Goal: Find specific page/section: Find specific page/section

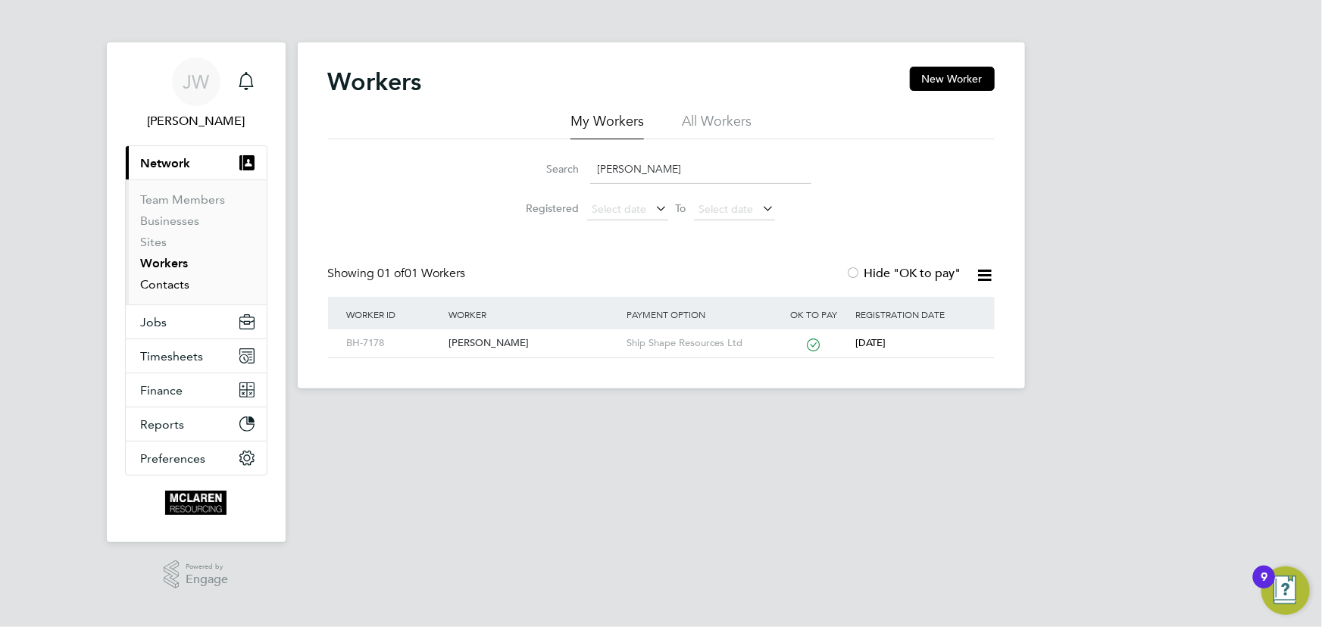
click at [177, 284] on link "Contacts" at bounding box center [165, 284] width 49 height 14
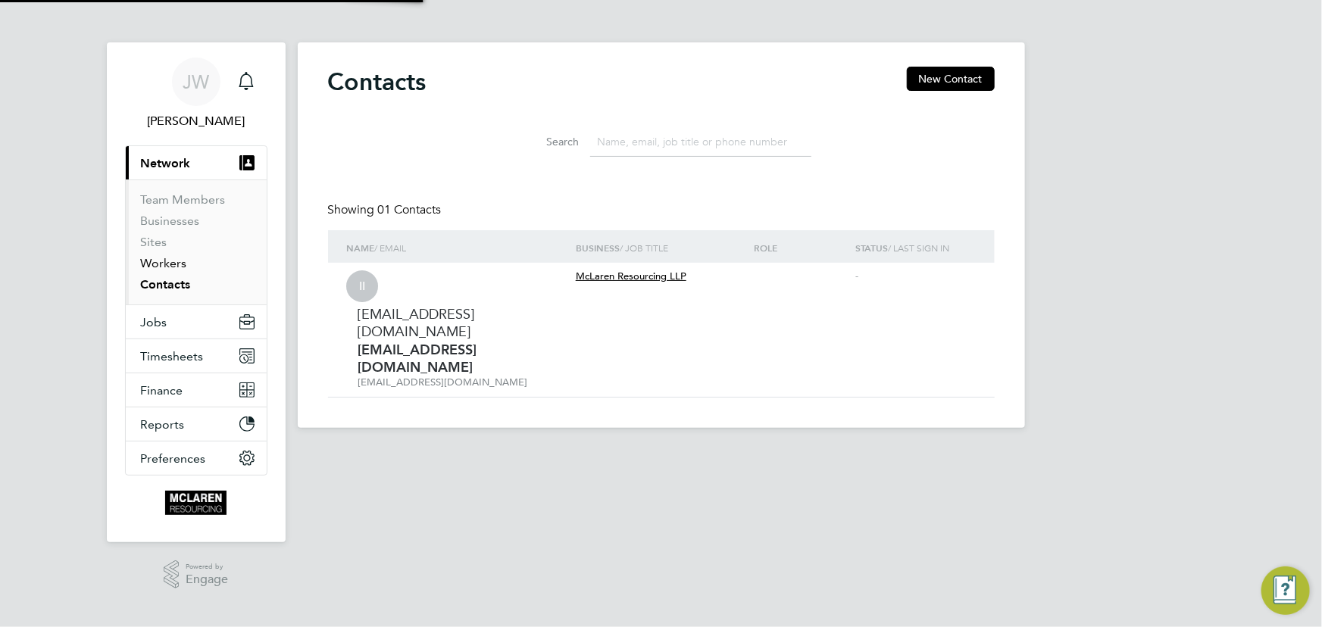
click at [167, 258] on link "Workers" at bounding box center [164, 263] width 46 height 14
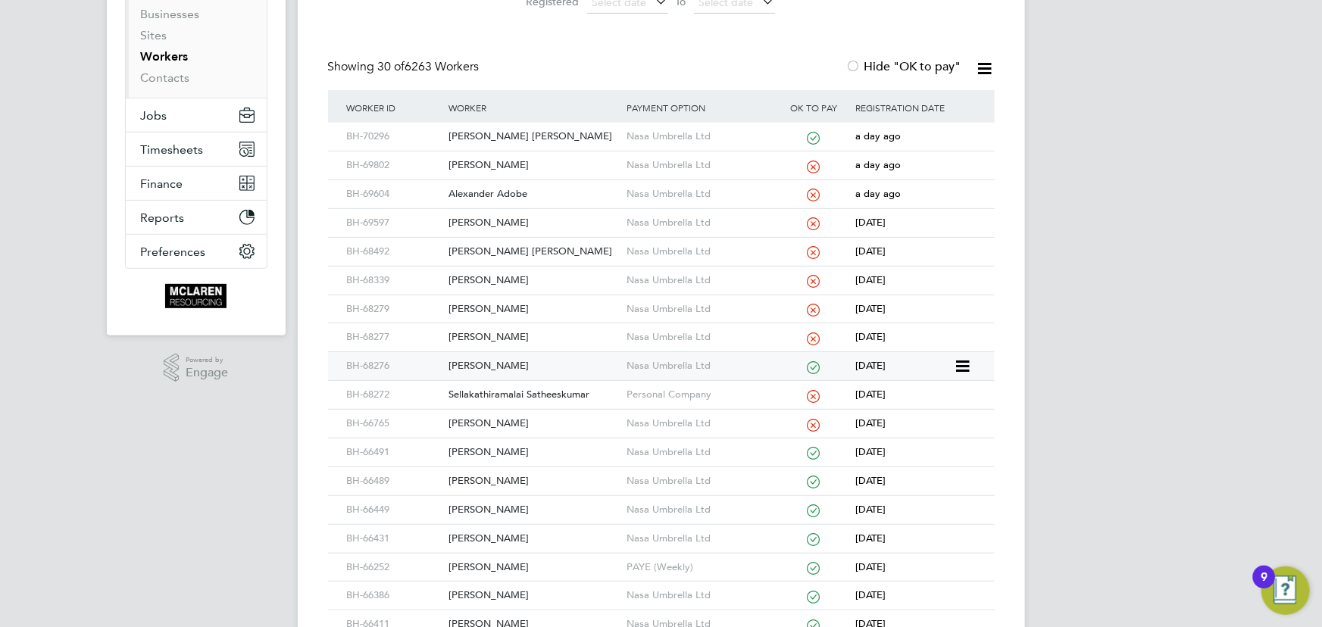
scroll to position [275, 0]
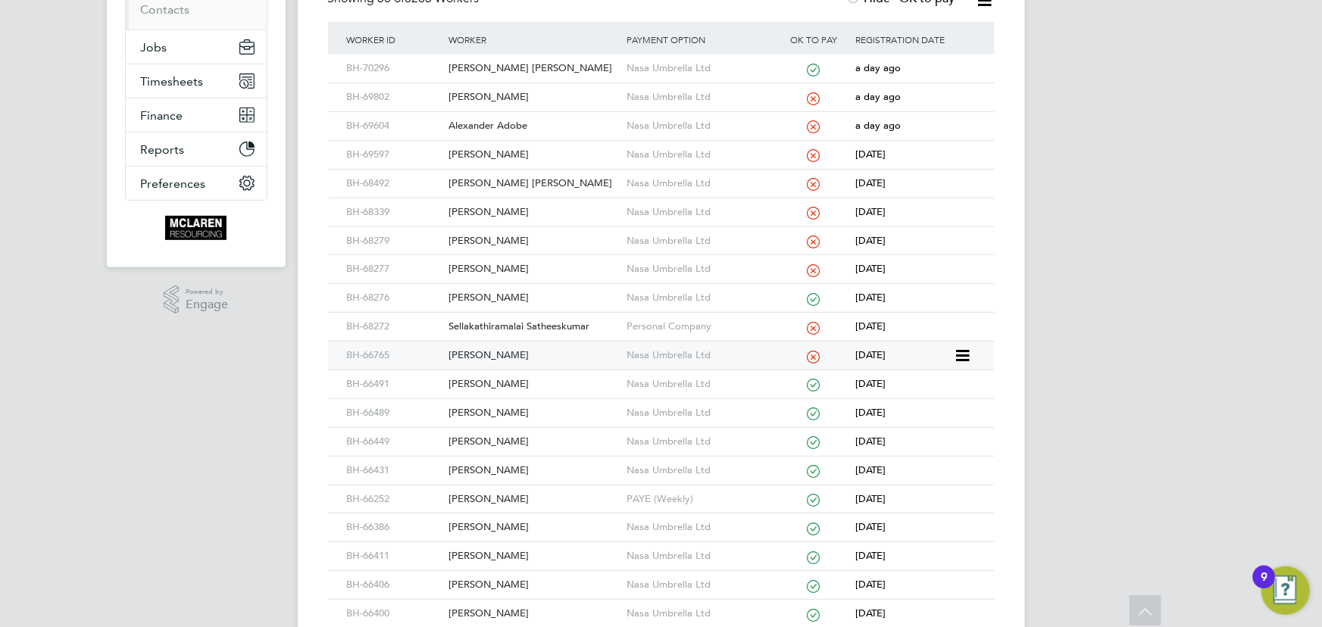
click at [476, 353] on div "Mahesh Gohel" at bounding box center [534, 356] width 178 height 28
click at [498, 267] on div "Patrick Mulhall" at bounding box center [534, 269] width 178 height 28
click at [502, 238] on div "Ryan Keggan" at bounding box center [534, 241] width 178 height 28
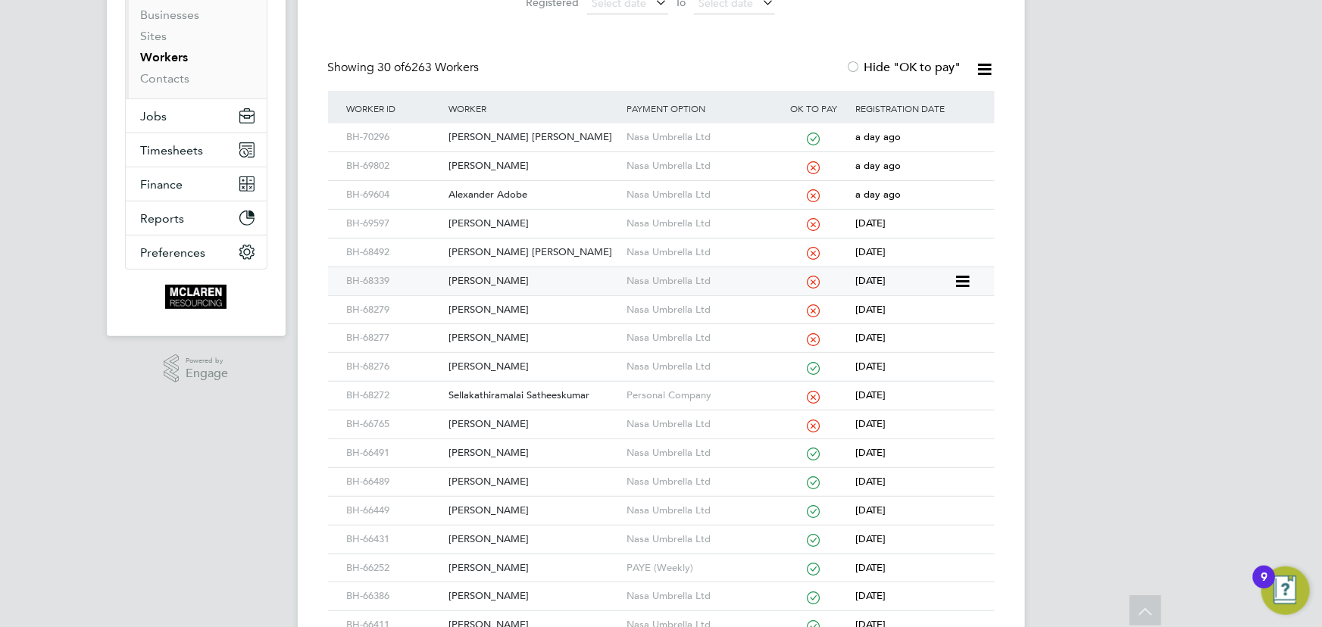
click at [505, 279] on div "Michael Hill" at bounding box center [534, 281] width 178 height 28
click at [508, 250] on div "Christopher Gibson Gibson" at bounding box center [534, 253] width 178 height 28
click at [540, 215] on div "Daniel Tomanovics" at bounding box center [534, 224] width 178 height 28
click at [501, 189] on div "Alexander Adobe" at bounding box center [534, 195] width 178 height 28
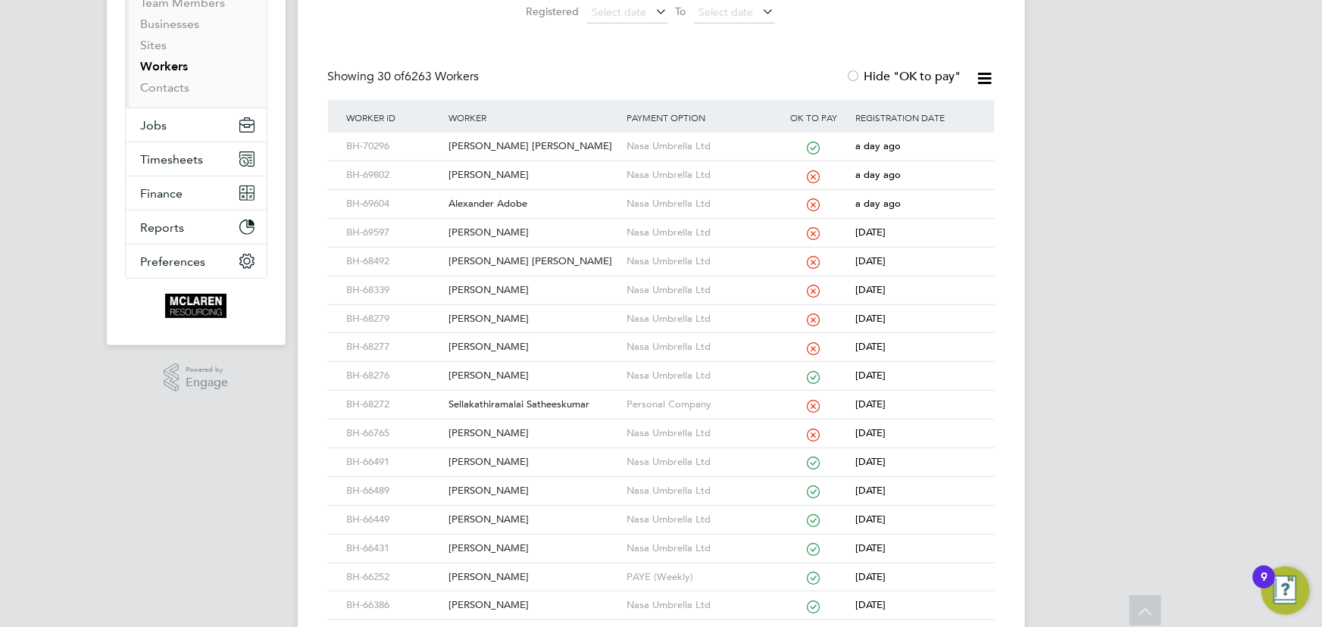
scroll to position [0, 0]
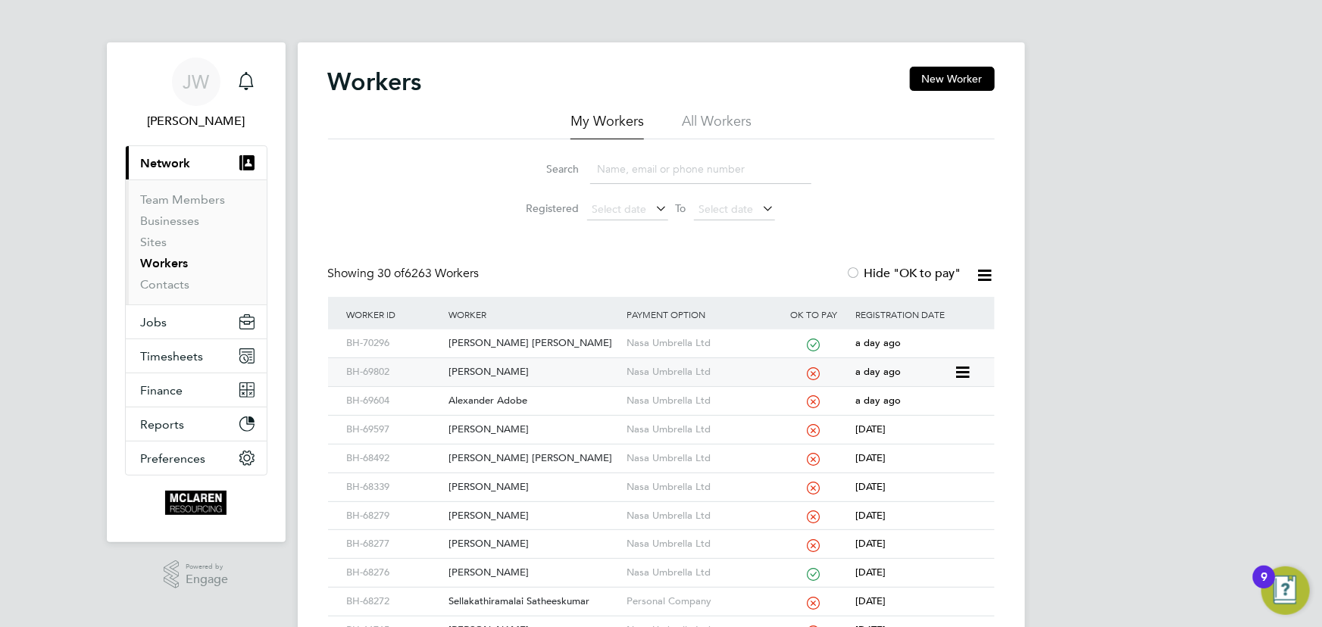
click at [504, 363] on div "[PERSON_NAME]" at bounding box center [534, 372] width 178 height 28
click at [174, 284] on link "Contacts" at bounding box center [165, 284] width 49 height 14
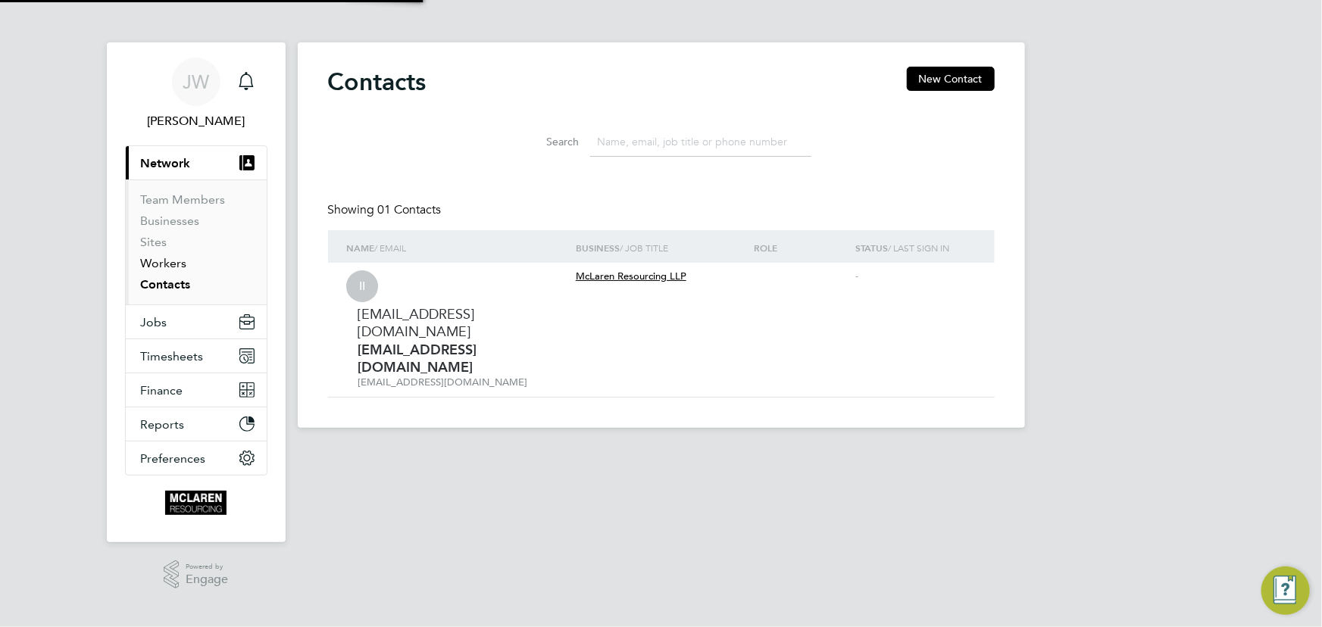
click at [161, 260] on link "Workers" at bounding box center [164, 263] width 46 height 14
